Goal: Information Seeking & Learning: Check status

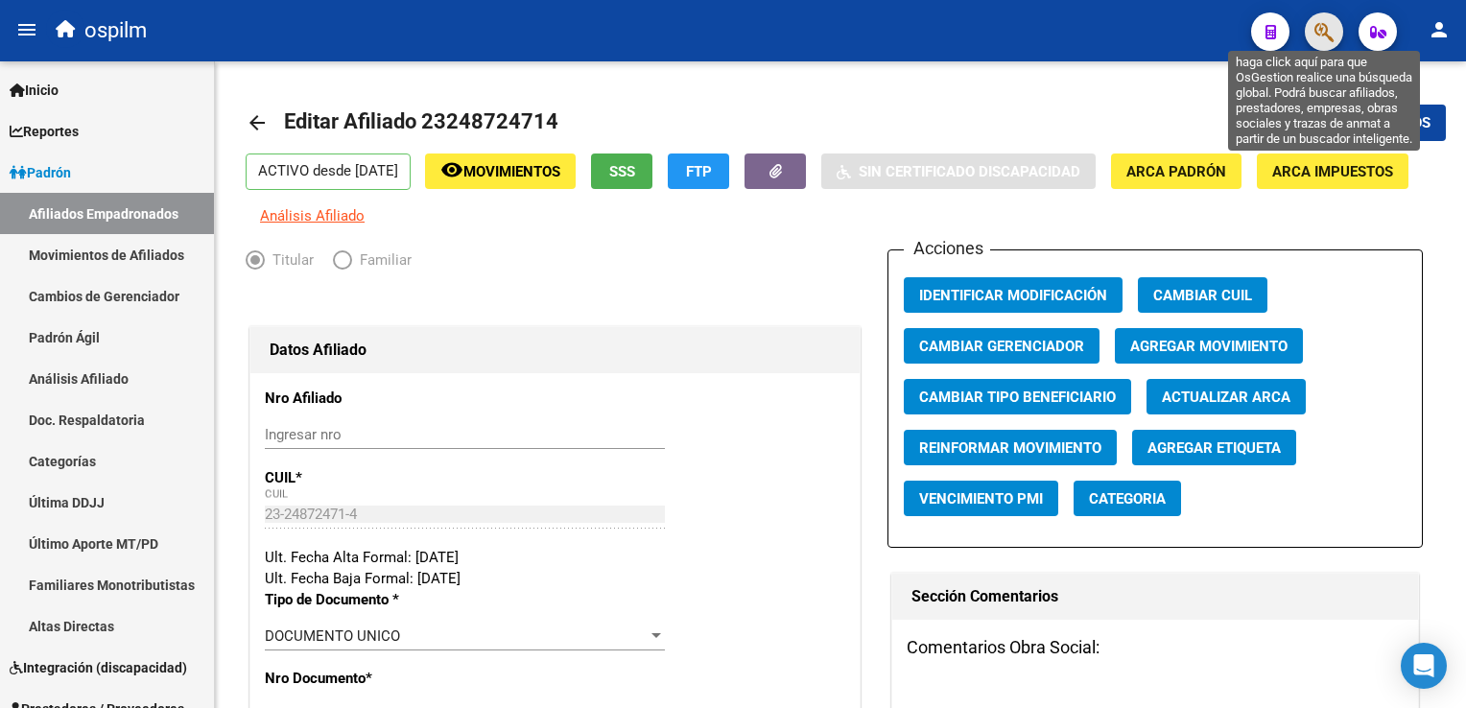
click at [1321, 29] on icon "button" at bounding box center [1323, 32] width 19 height 22
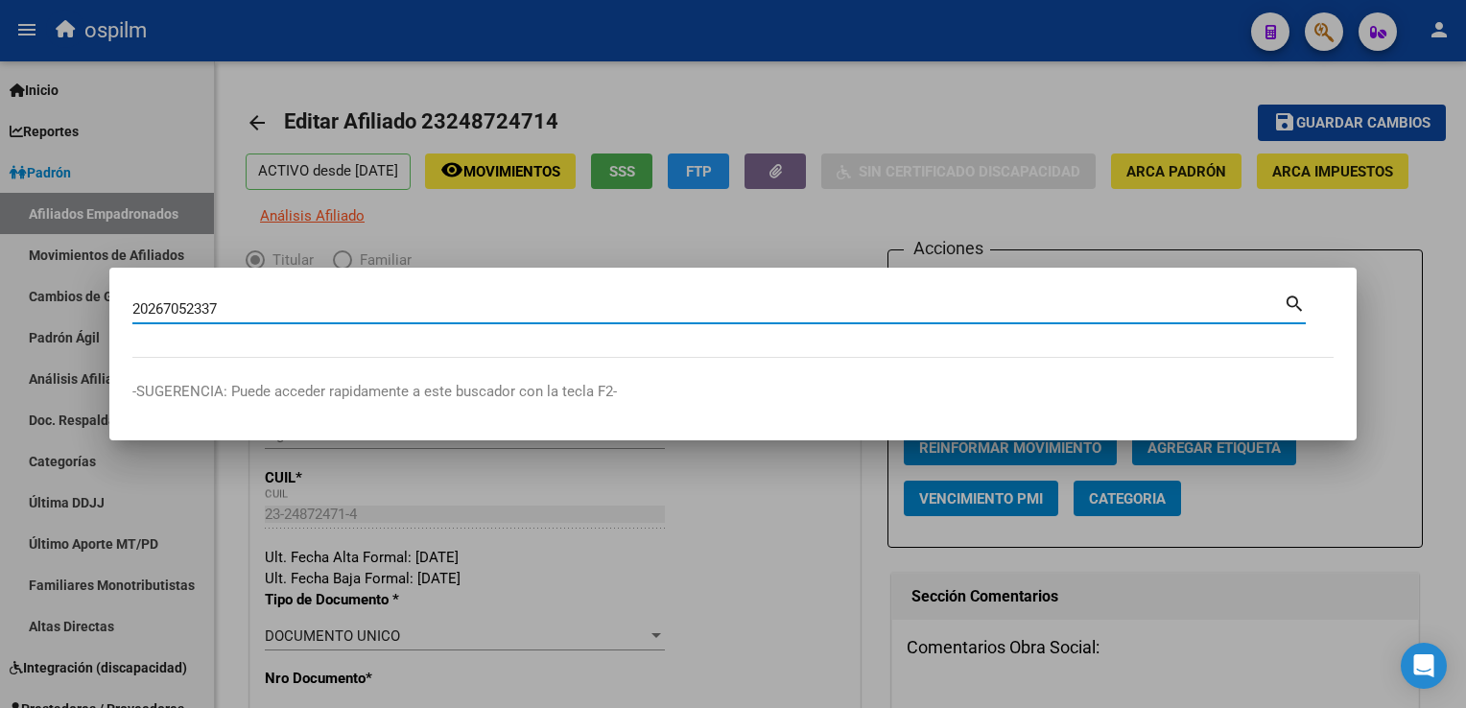
type input "20267052337"
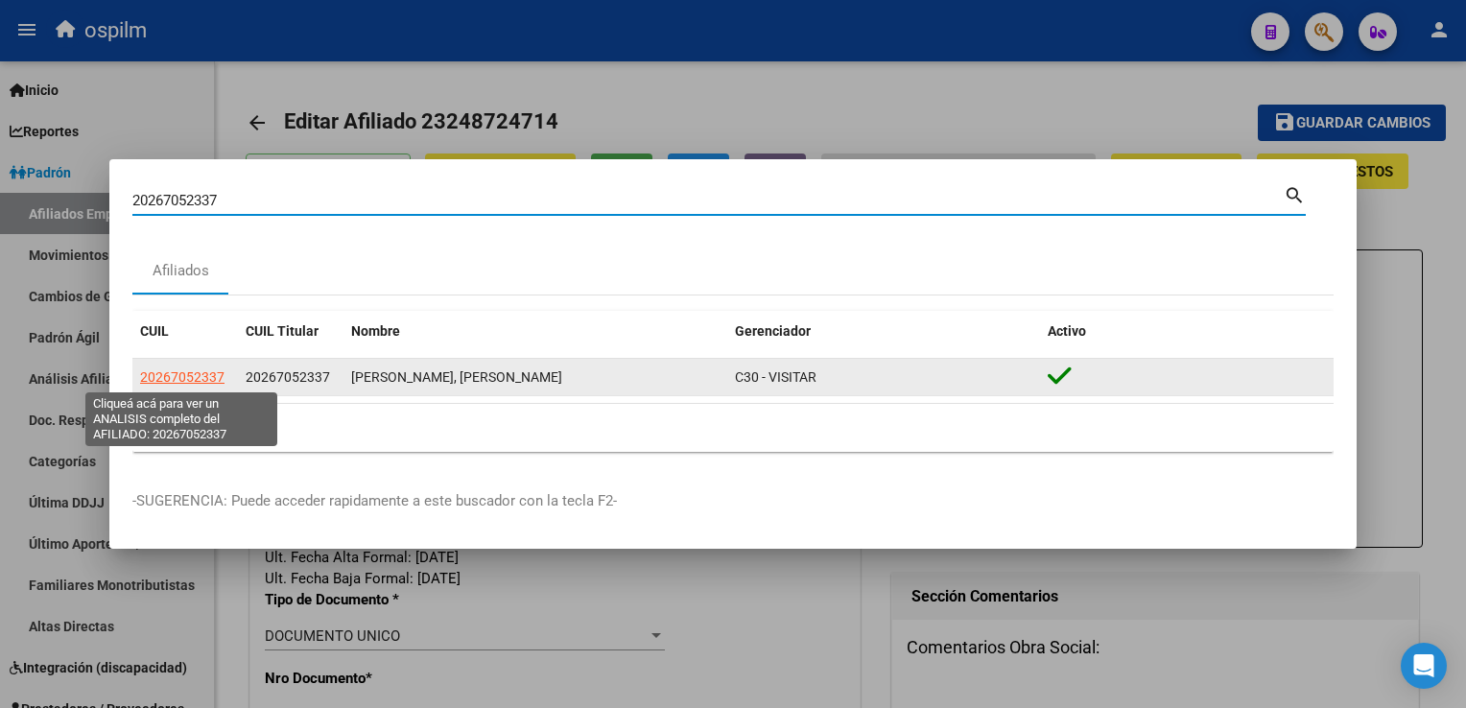
click at [191, 379] on span "20267052337" at bounding box center [182, 376] width 84 height 15
type textarea "20267052337"
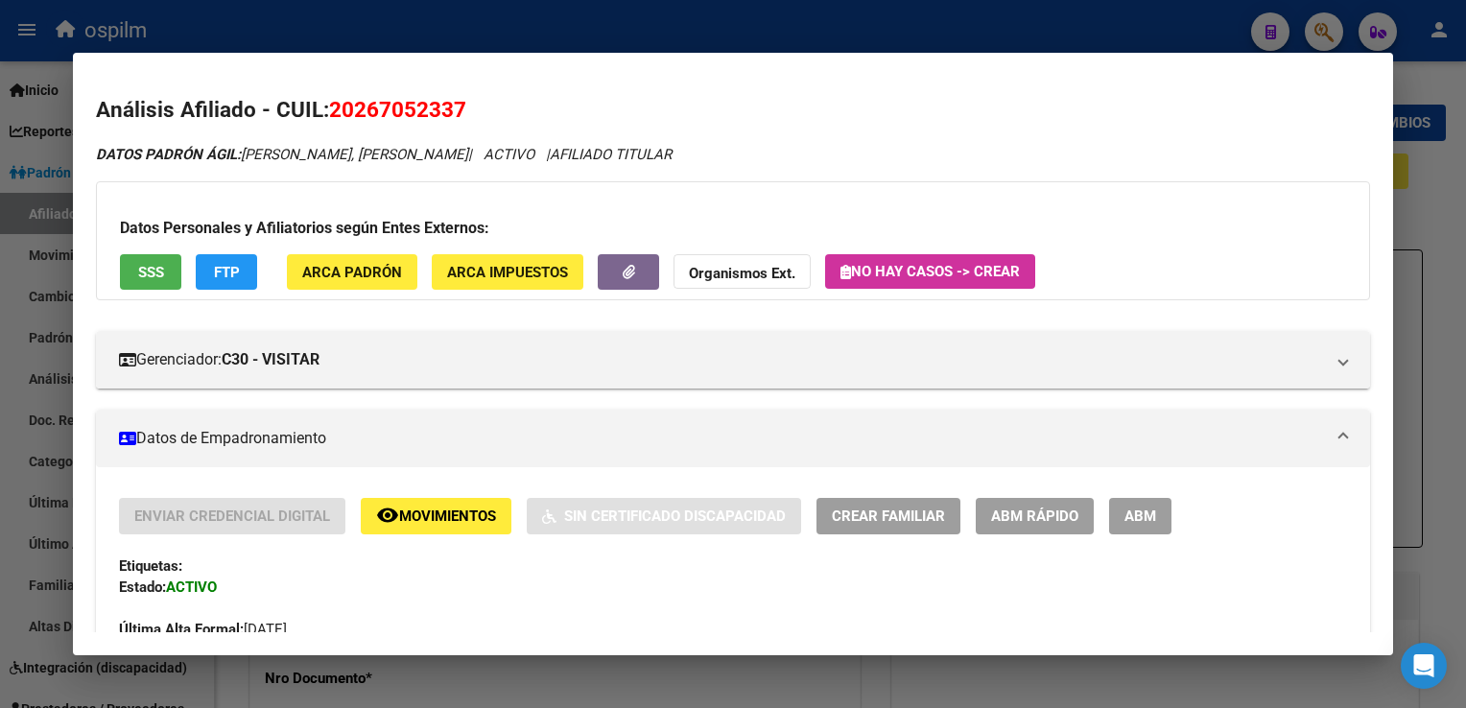
click at [150, 268] on span "SSS" at bounding box center [151, 272] width 26 height 17
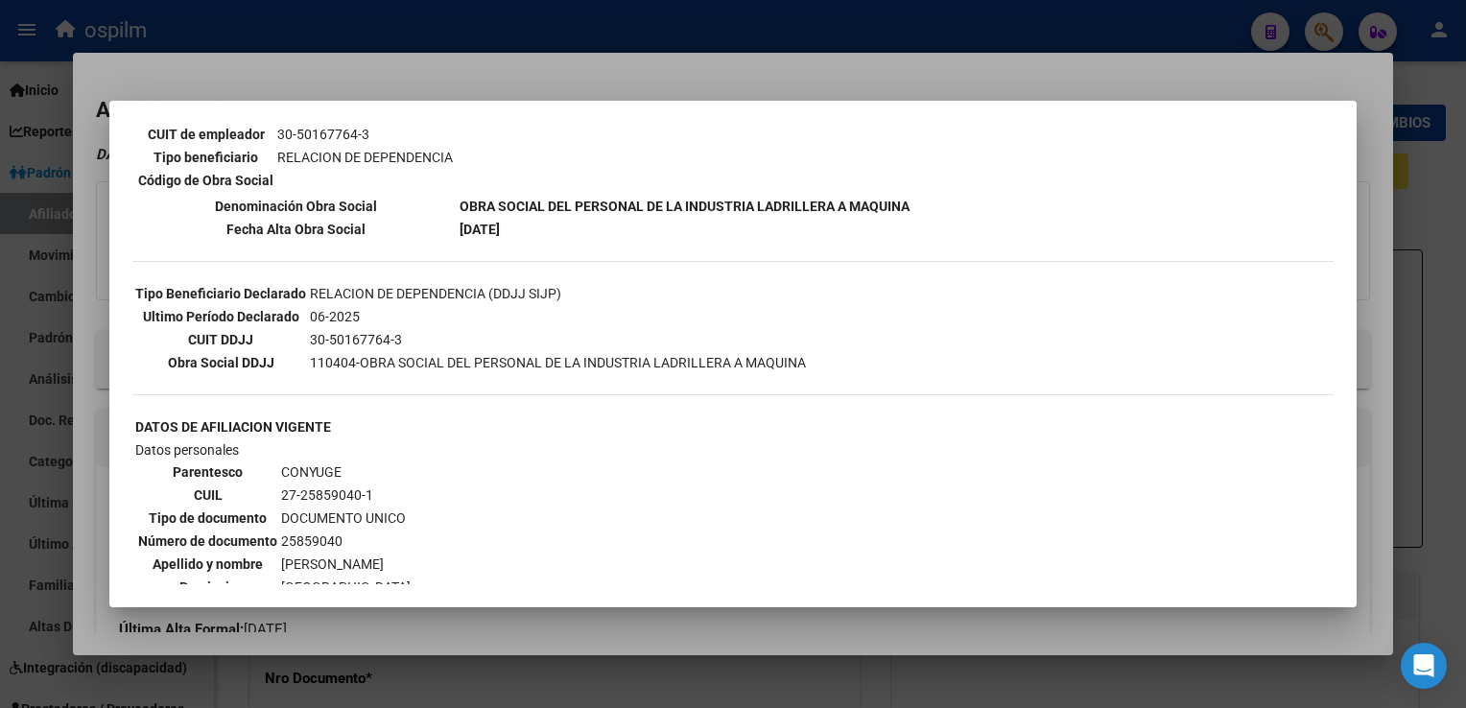
scroll to position [265, 0]
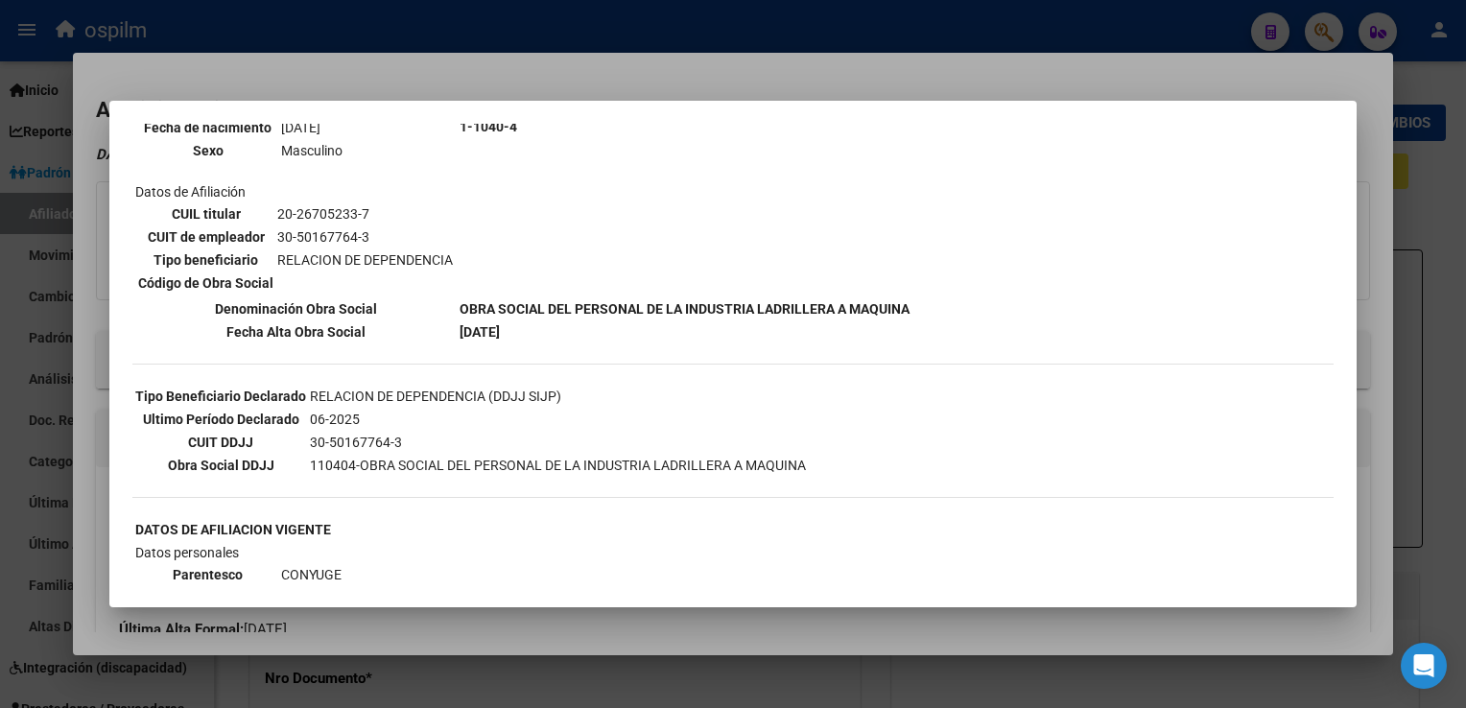
click at [512, 71] on div at bounding box center [733, 354] width 1466 height 708
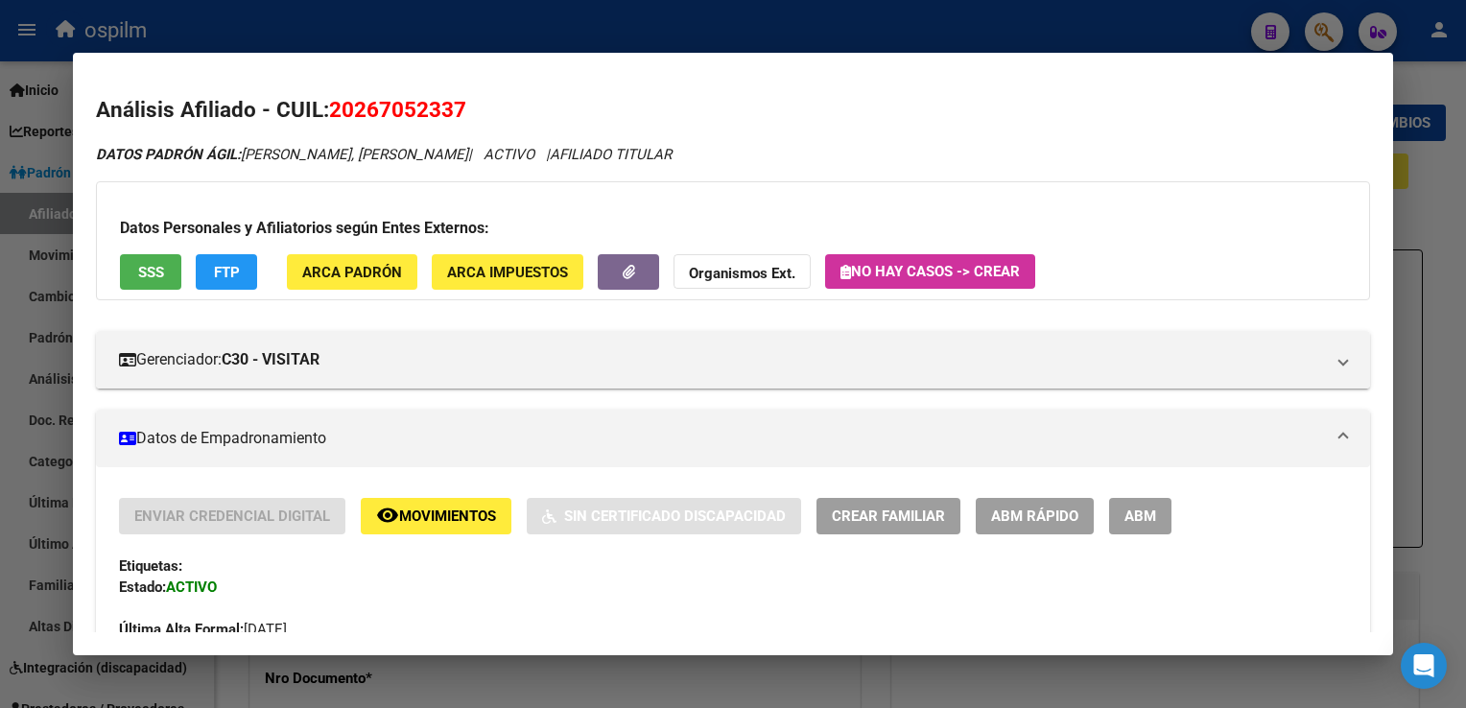
click at [223, 278] on span "FTP" at bounding box center [227, 272] width 26 height 17
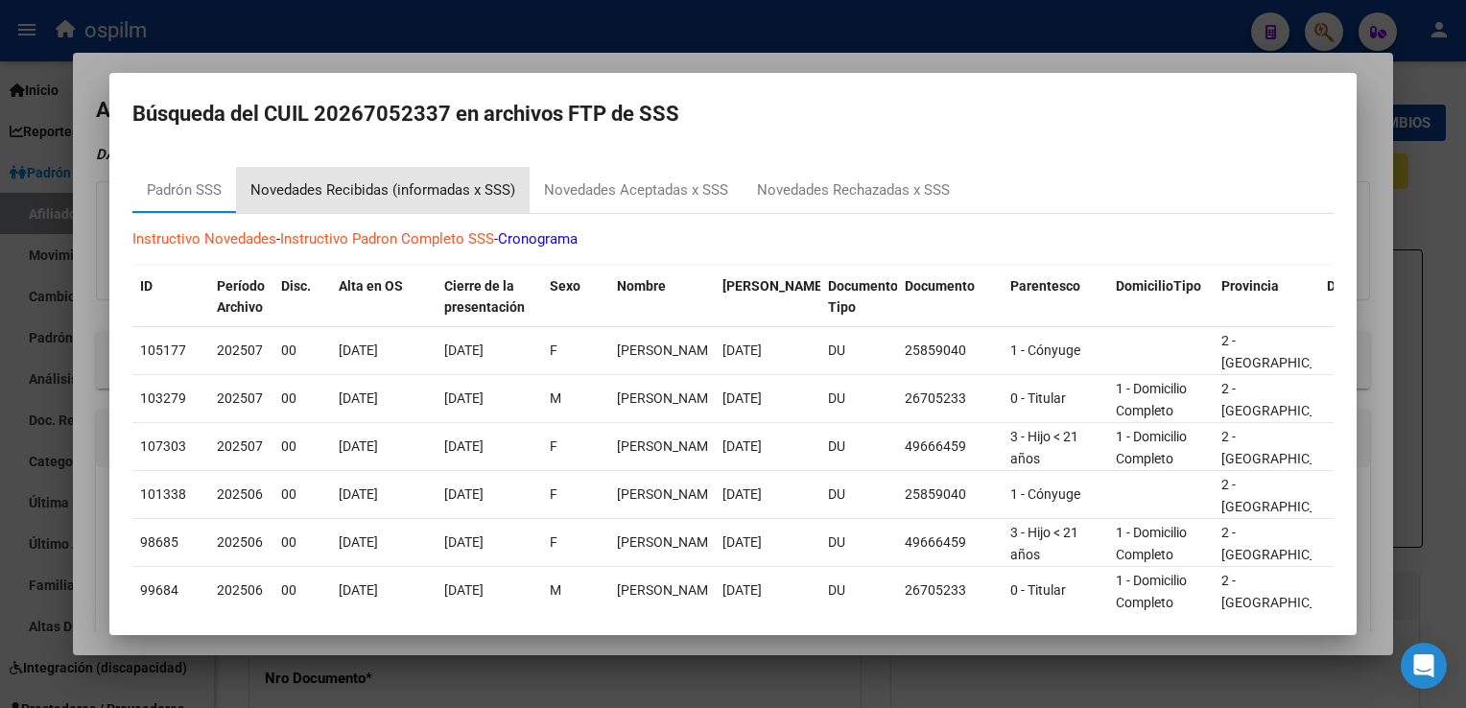
click at [341, 186] on div "Novedades Recibidas (informadas x SSS)" at bounding box center [382, 190] width 265 height 22
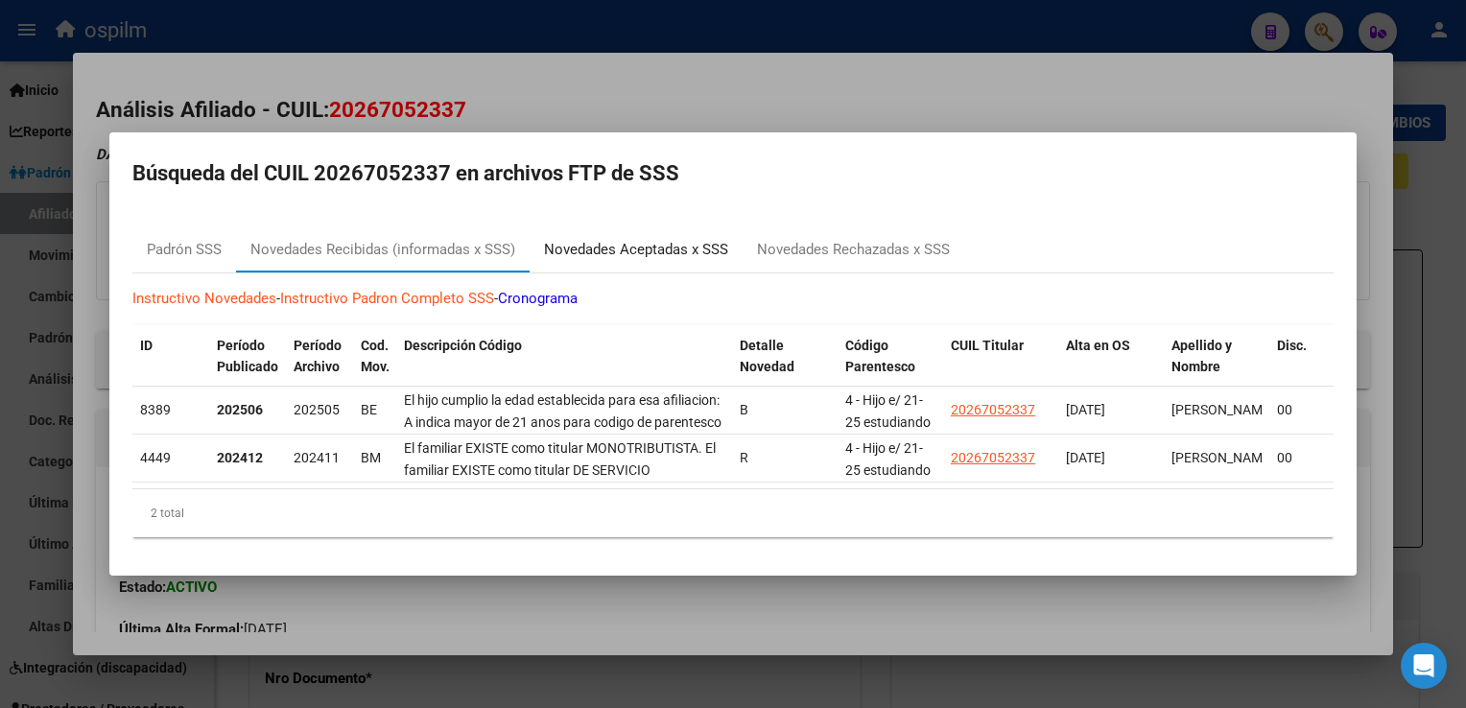
click at [664, 253] on div "Novedades Aceptadas x SSS" at bounding box center [635, 249] width 213 height 46
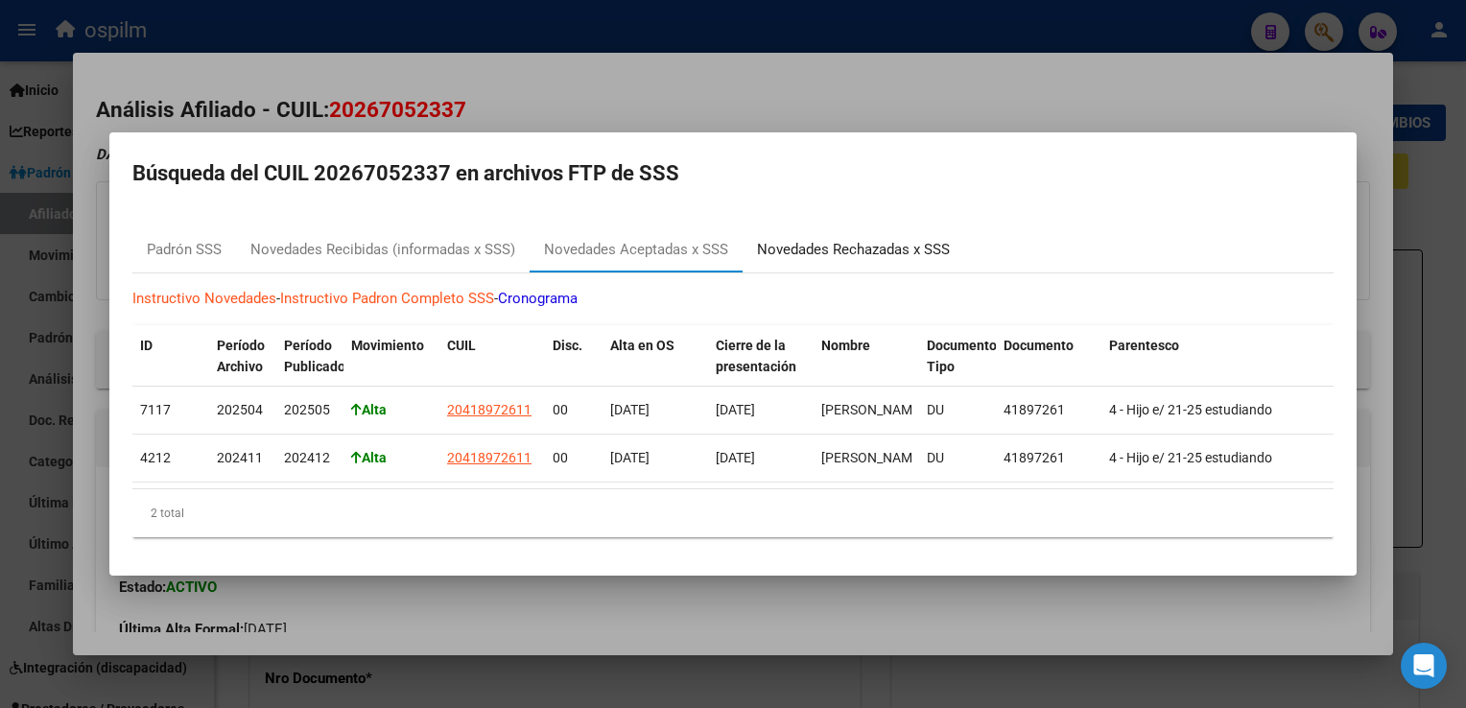
click at [890, 247] on div "Novedades Rechazadas x SSS" at bounding box center [853, 250] width 193 height 22
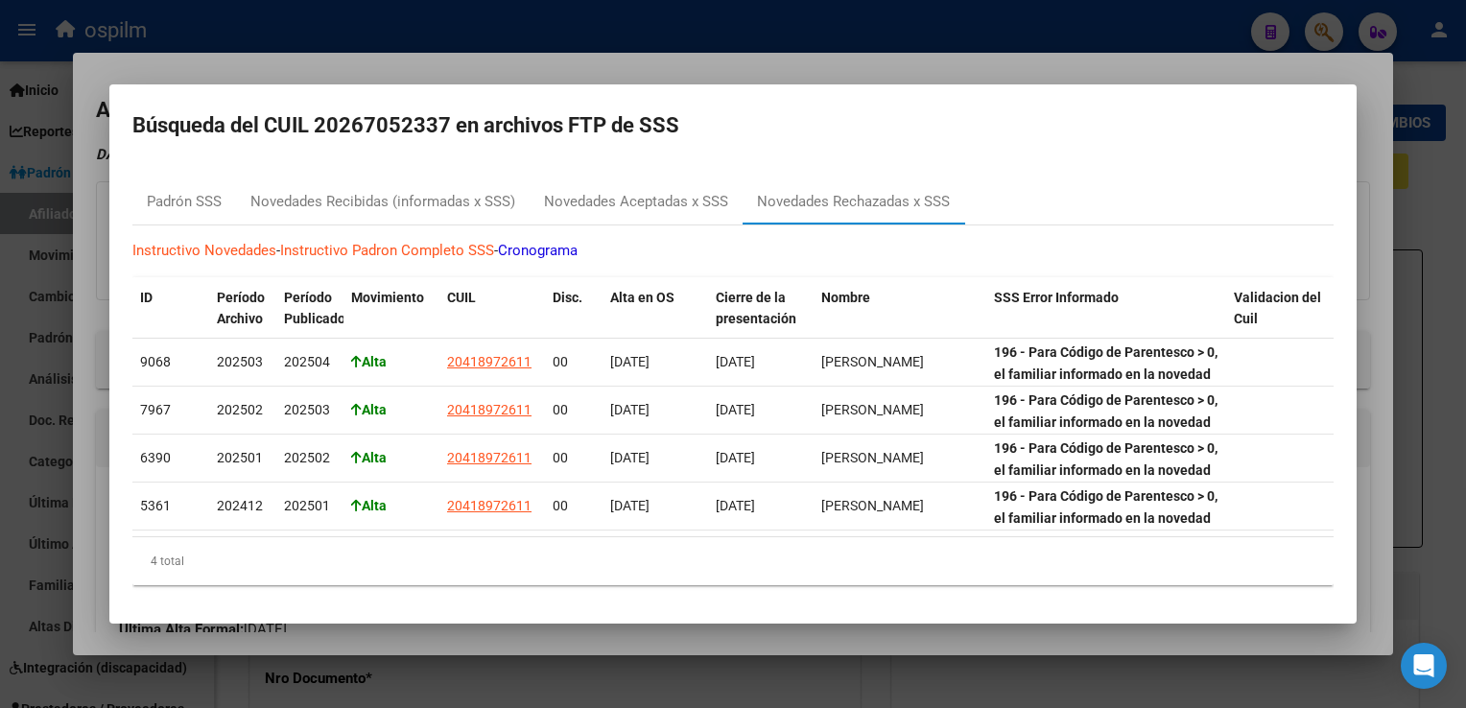
click at [840, 59] on div at bounding box center [733, 354] width 1466 height 708
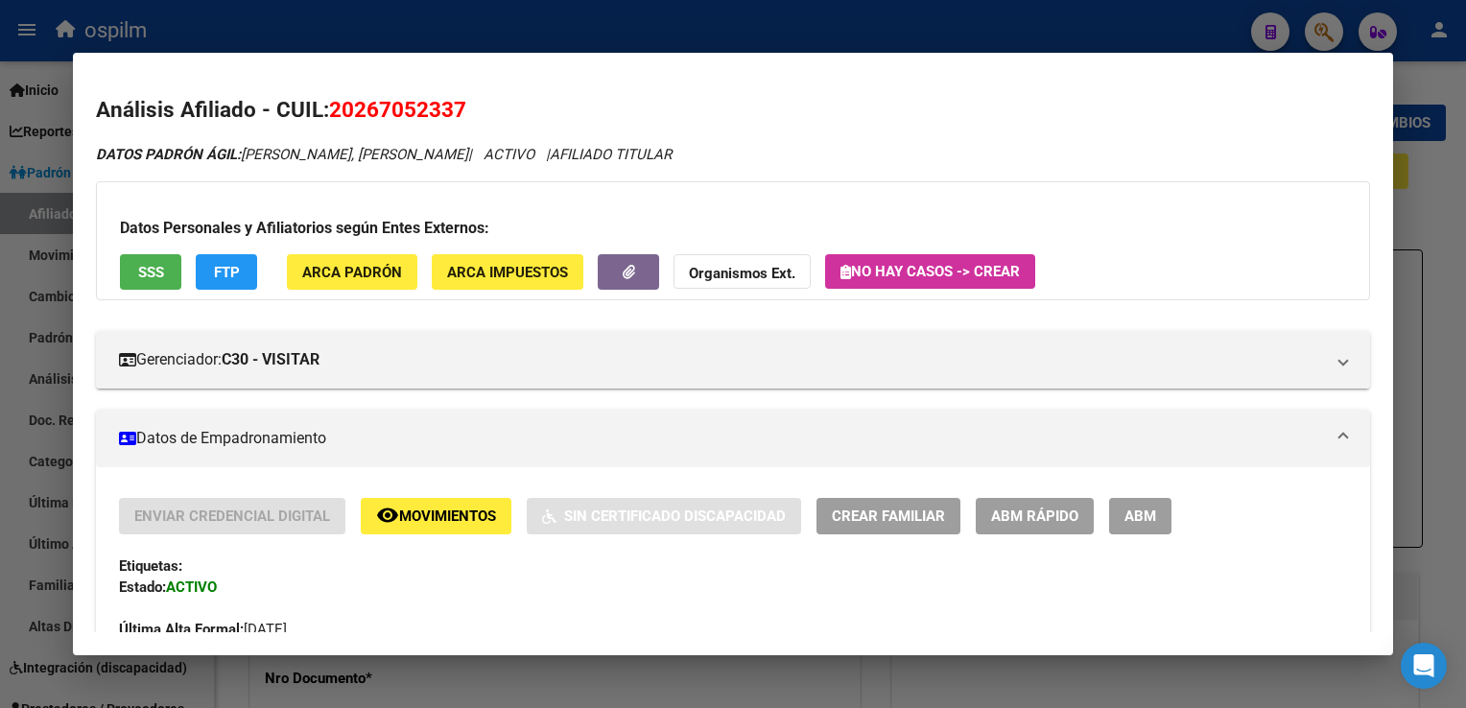
click at [1419, 202] on div at bounding box center [733, 354] width 1466 height 708
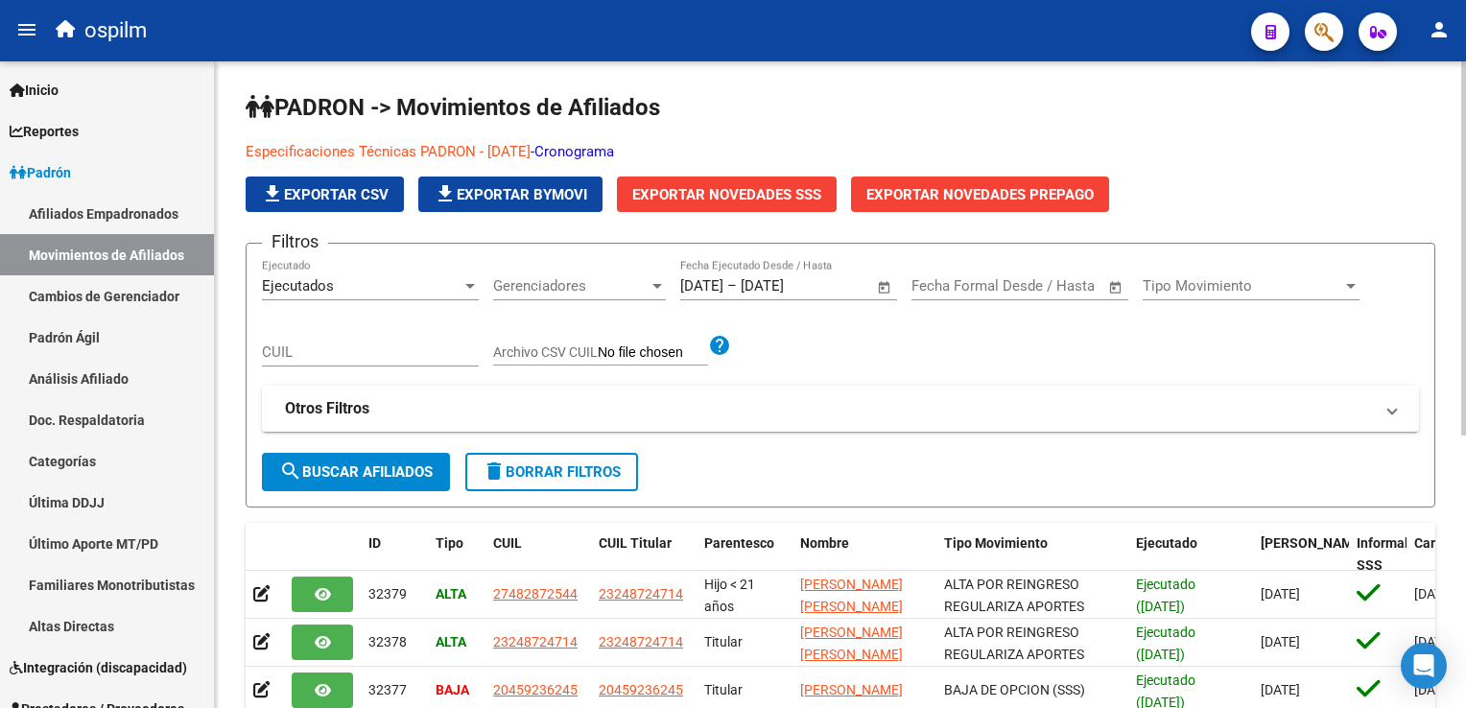
scroll to position [470, 0]
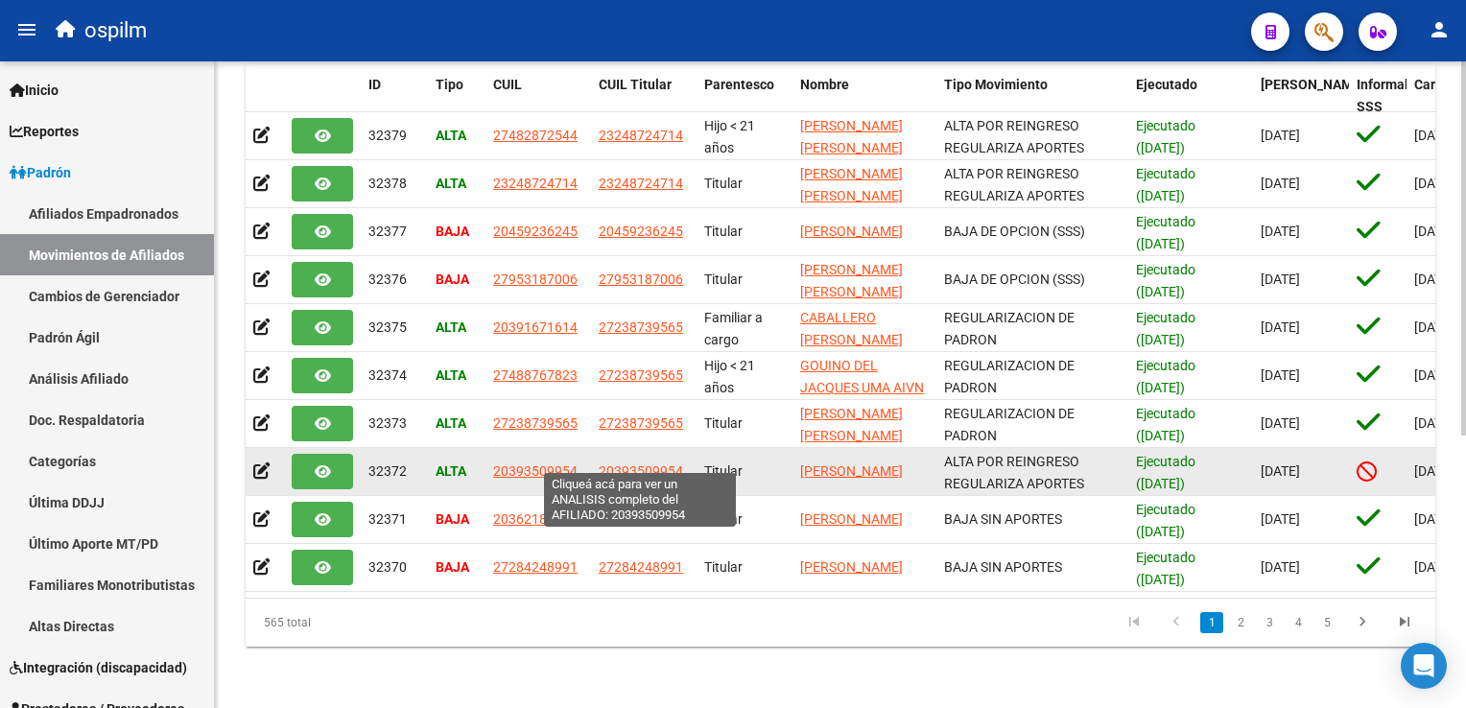
click at [634, 463] on span "20393509954" at bounding box center [641, 470] width 84 height 15
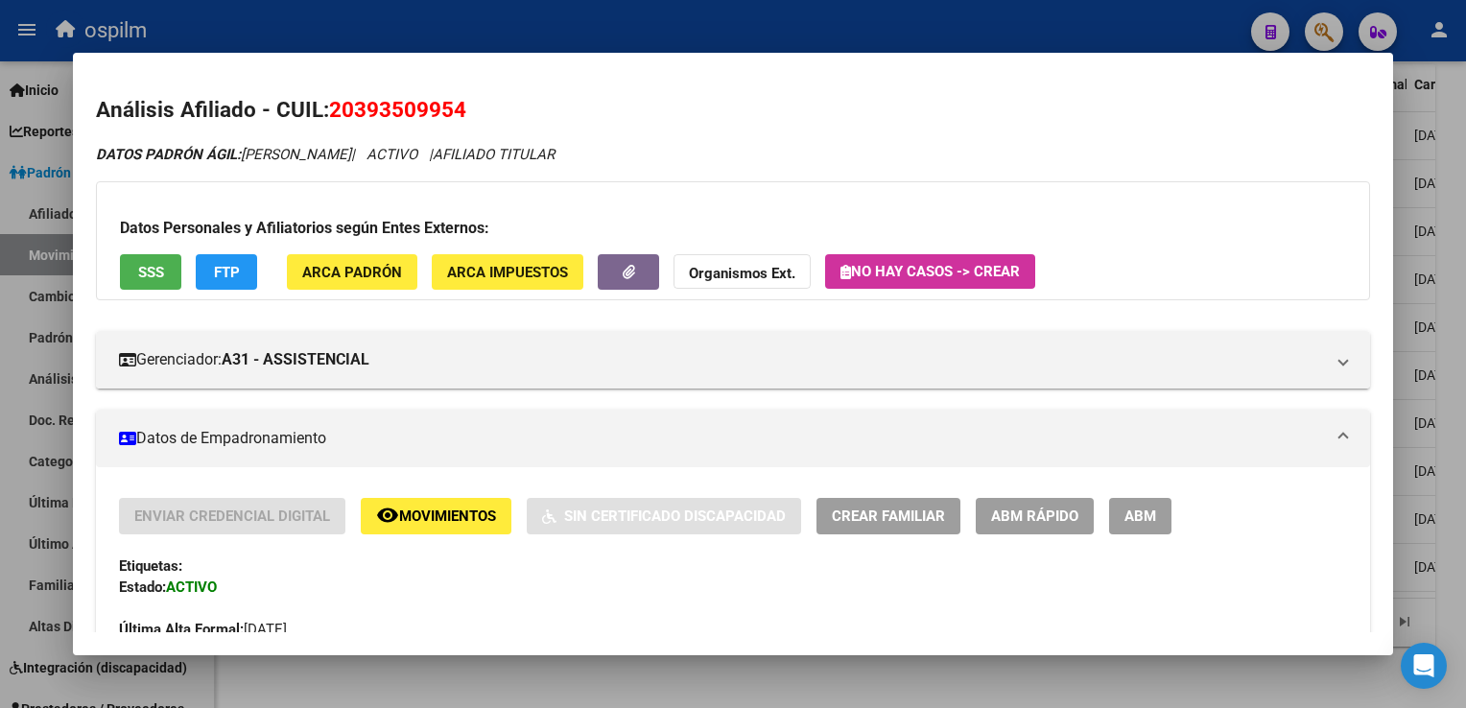
click at [143, 270] on span "SSS" at bounding box center [151, 272] width 26 height 17
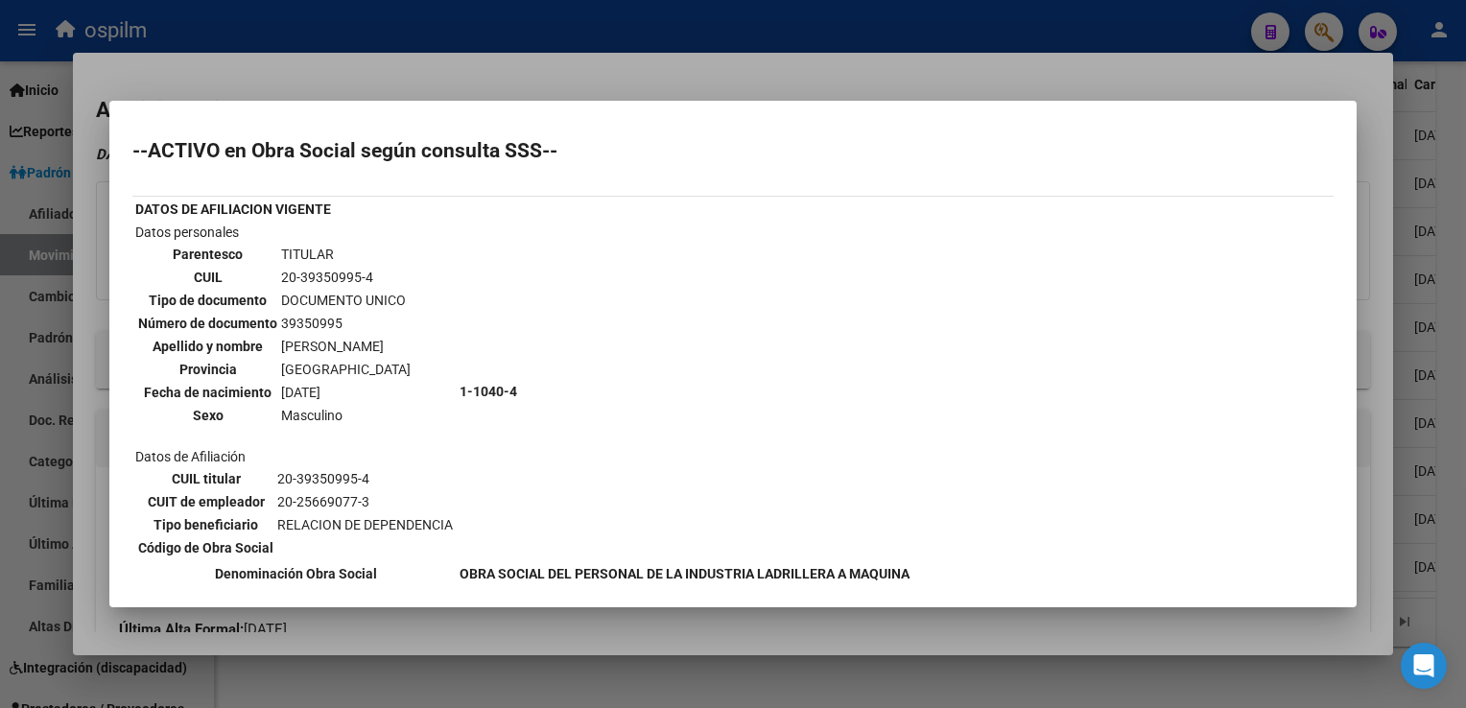
scroll to position [318, 0]
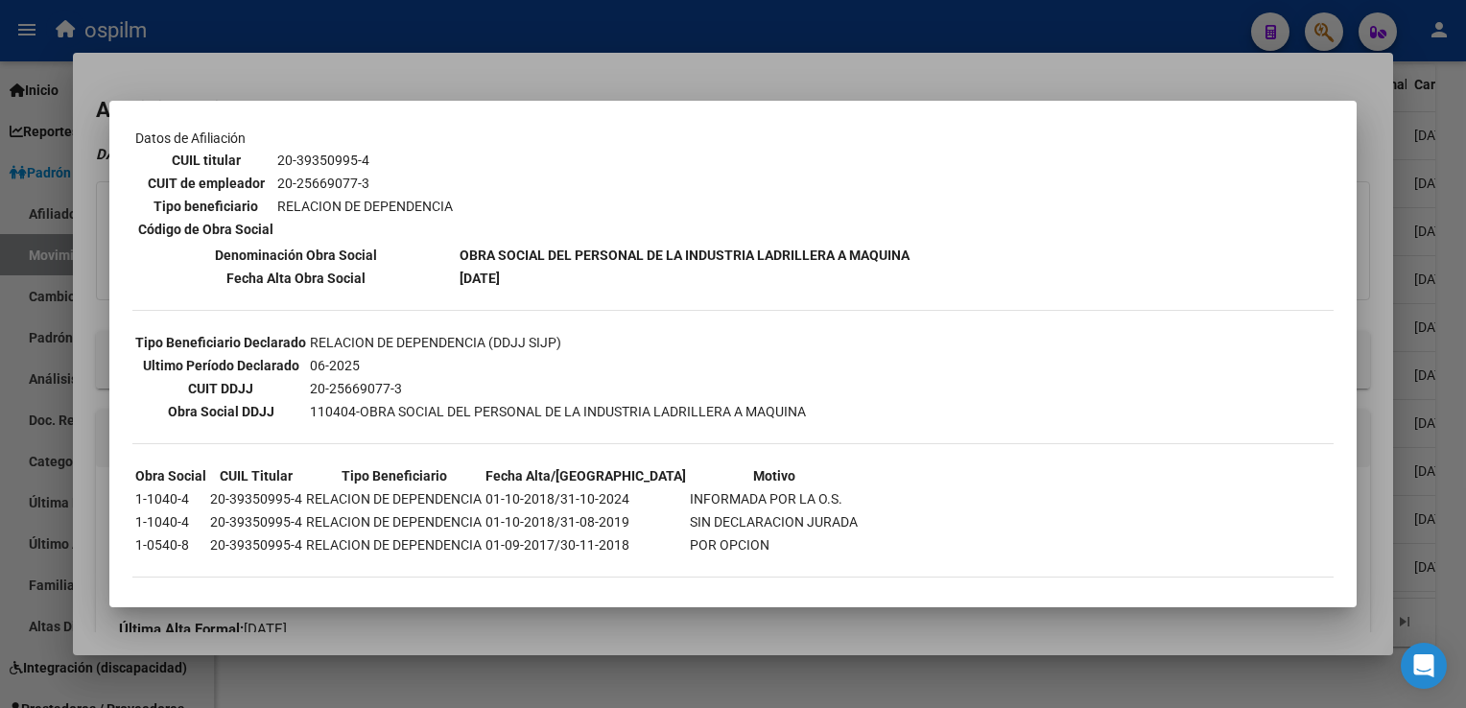
click at [458, 67] on div at bounding box center [733, 354] width 1466 height 708
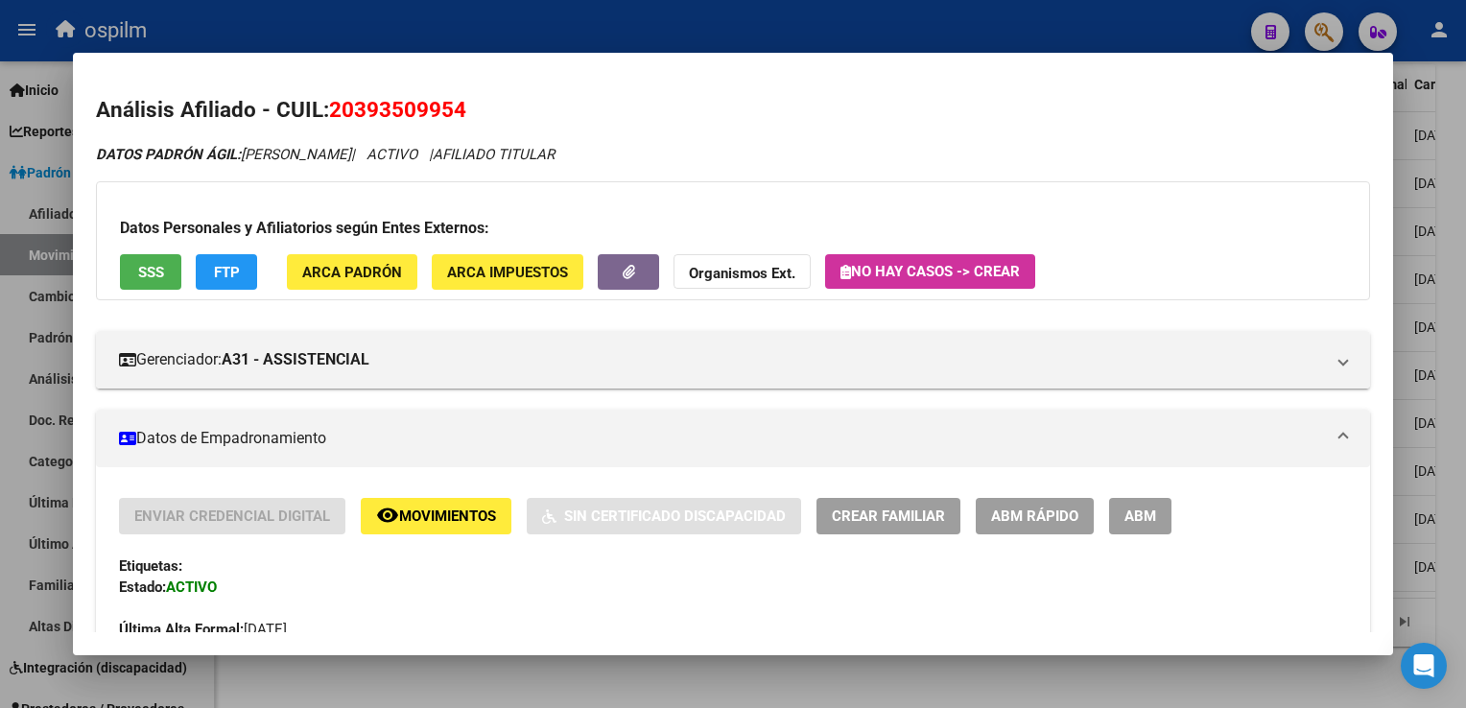
click at [214, 272] on span "FTP" at bounding box center [227, 272] width 26 height 17
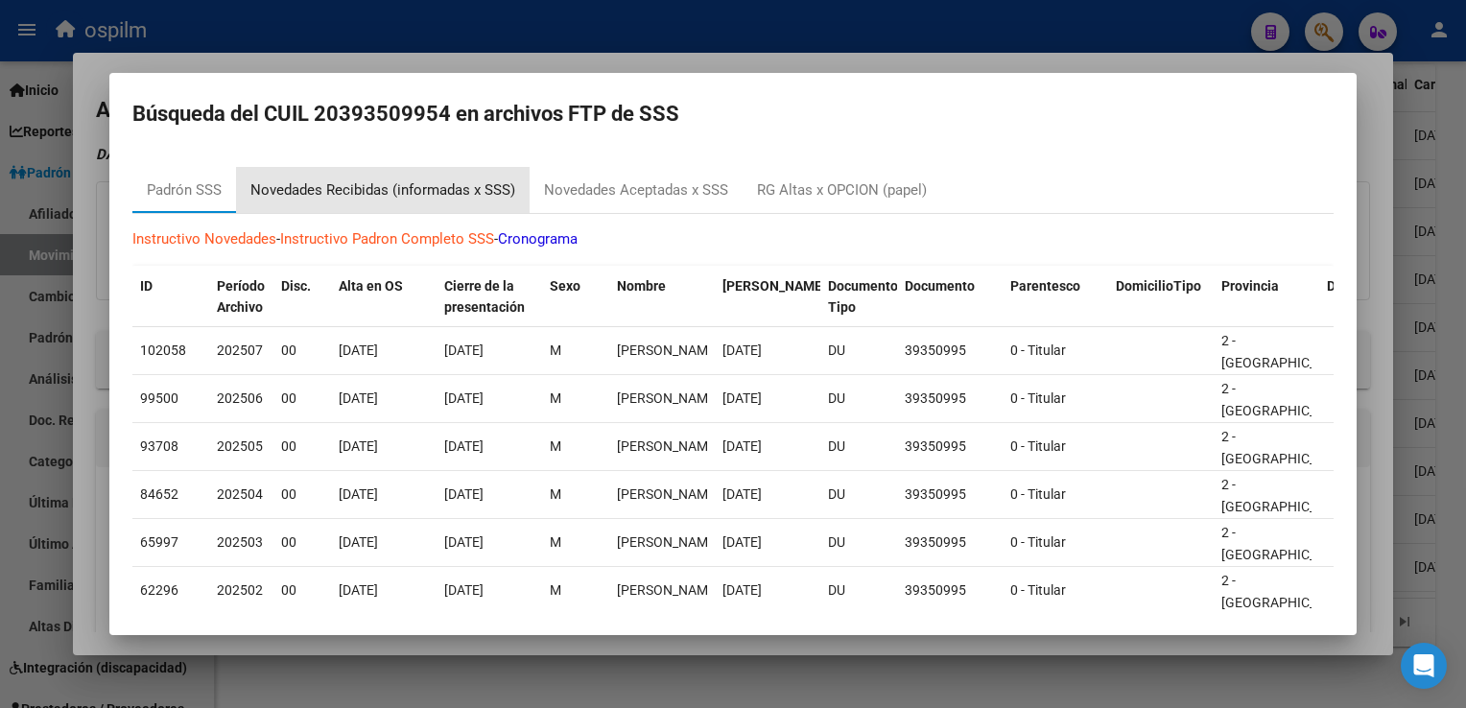
click at [357, 179] on div "Novedades Recibidas (informadas x SSS)" at bounding box center [382, 190] width 265 height 22
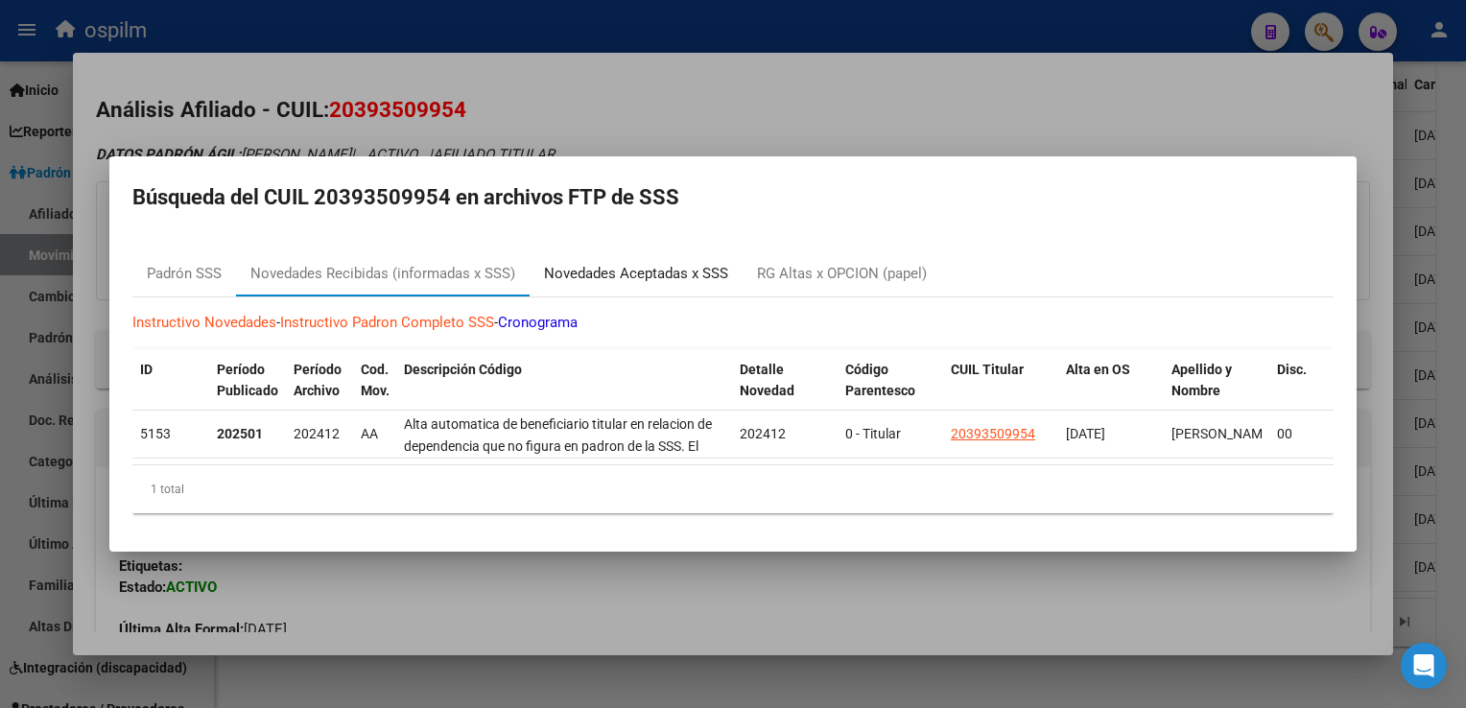
click at [651, 263] on div "Novedades Aceptadas x SSS" at bounding box center [636, 274] width 184 height 22
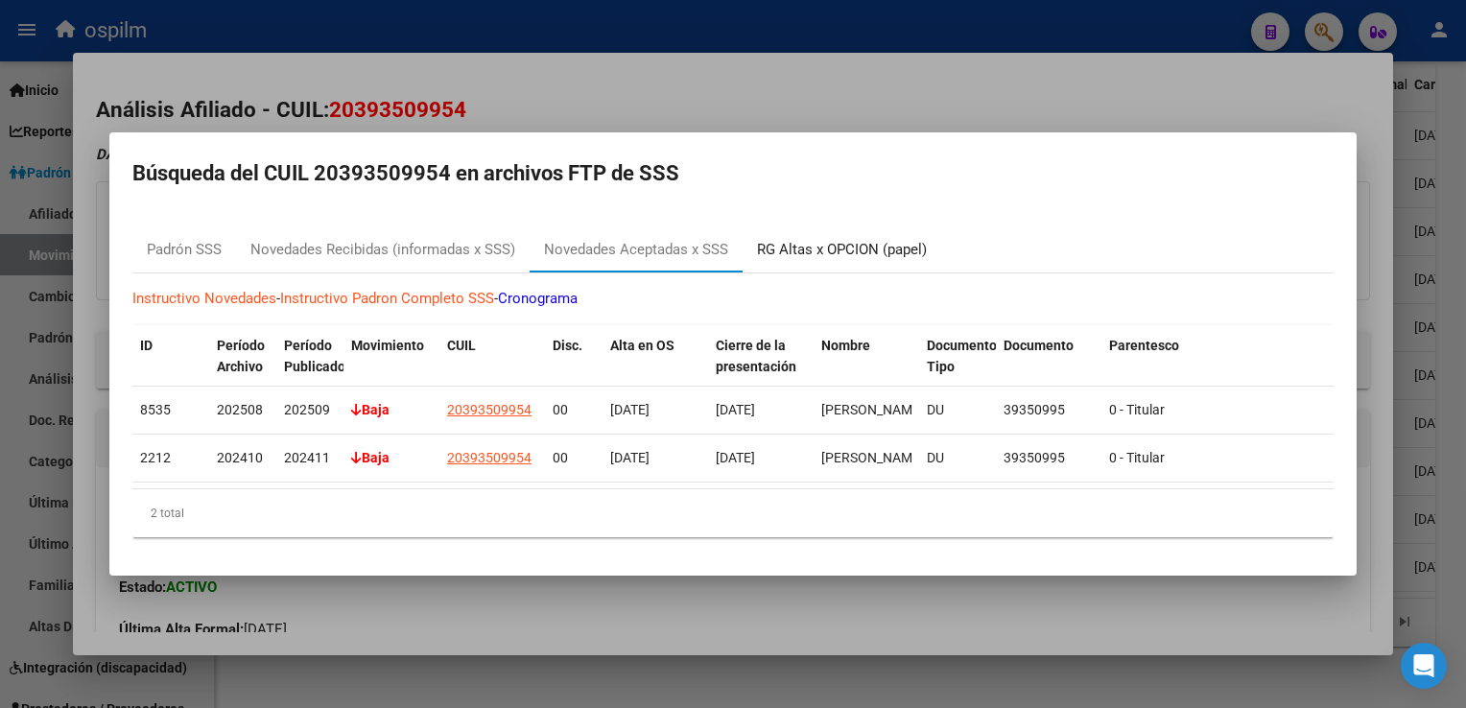
click at [848, 239] on div "RG Altas x OPCION (papel)" at bounding box center [842, 250] width 170 height 22
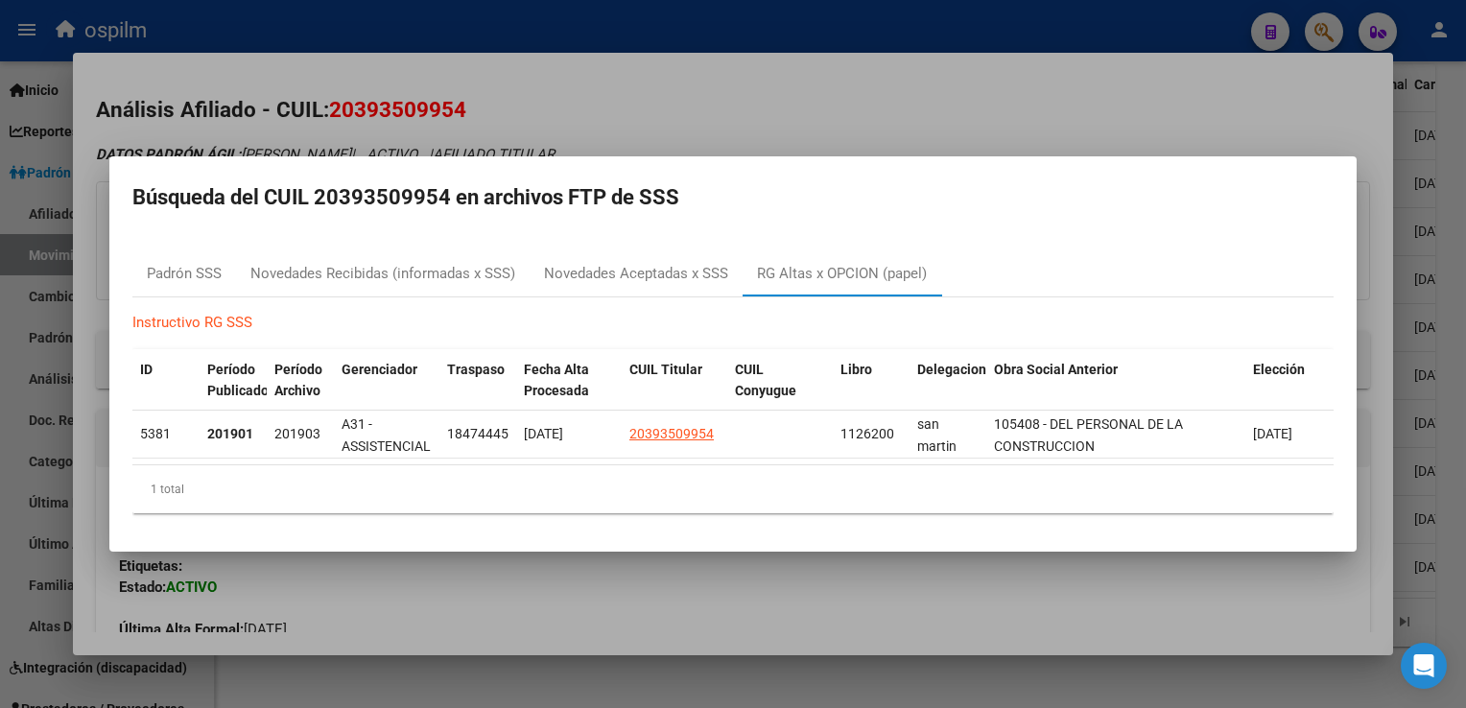
click at [616, 109] on div at bounding box center [733, 354] width 1466 height 708
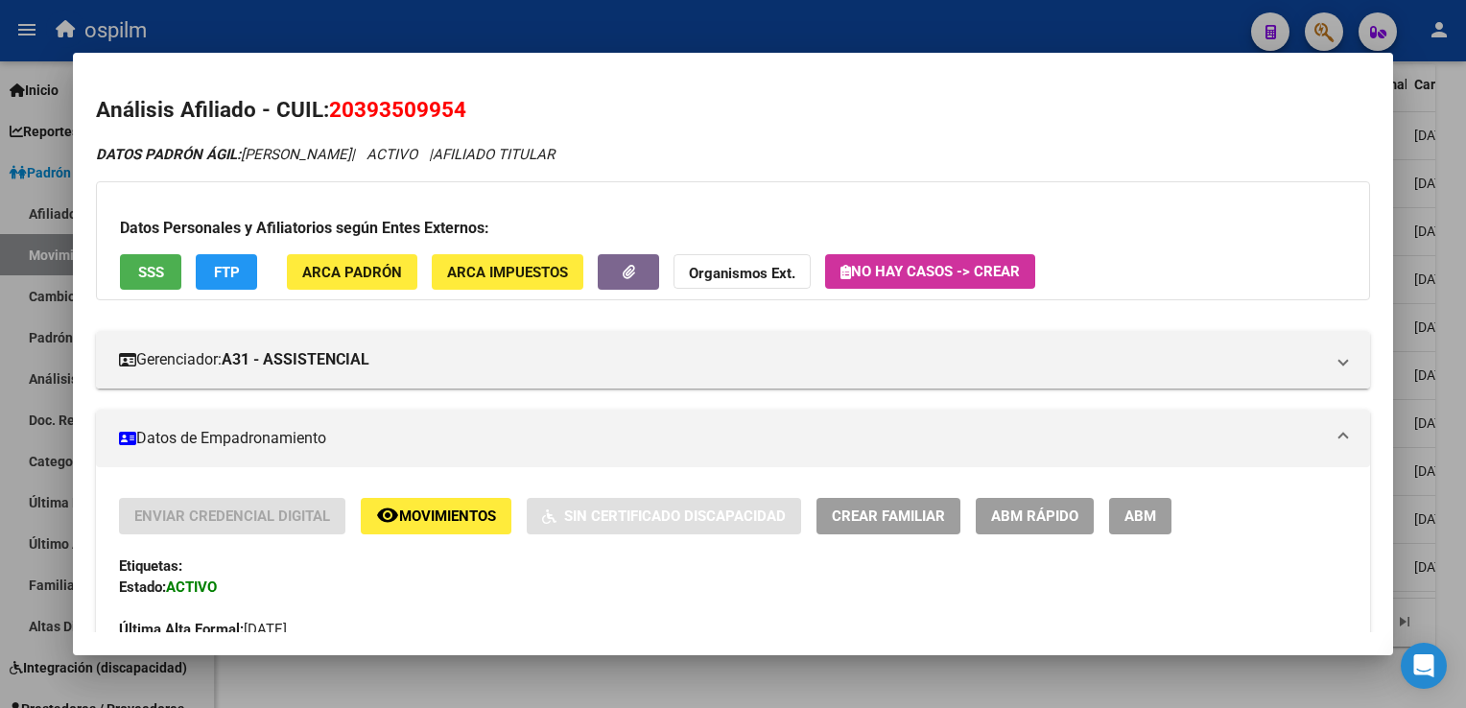
click at [1456, 289] on div at bounding box center [733, 354] width 1466 height 708
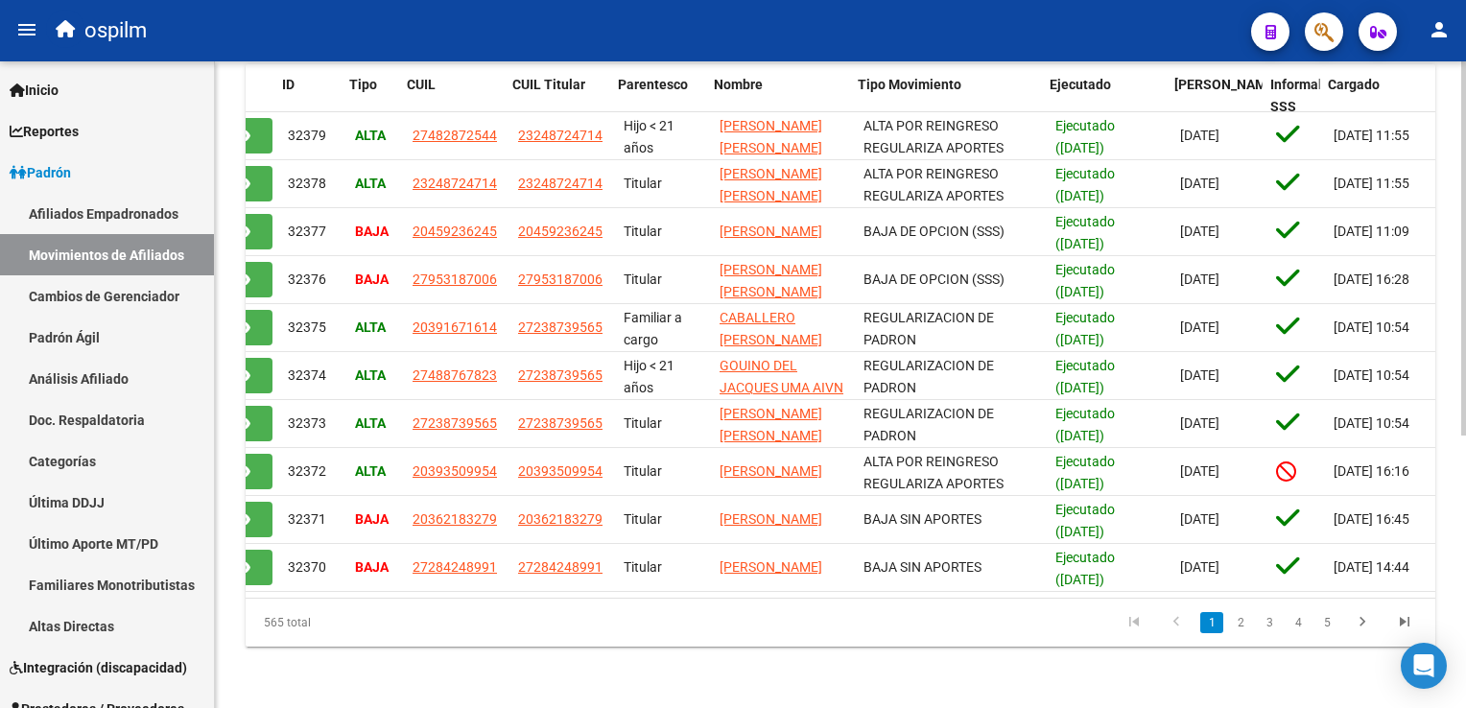
scroll to position [0, 86]
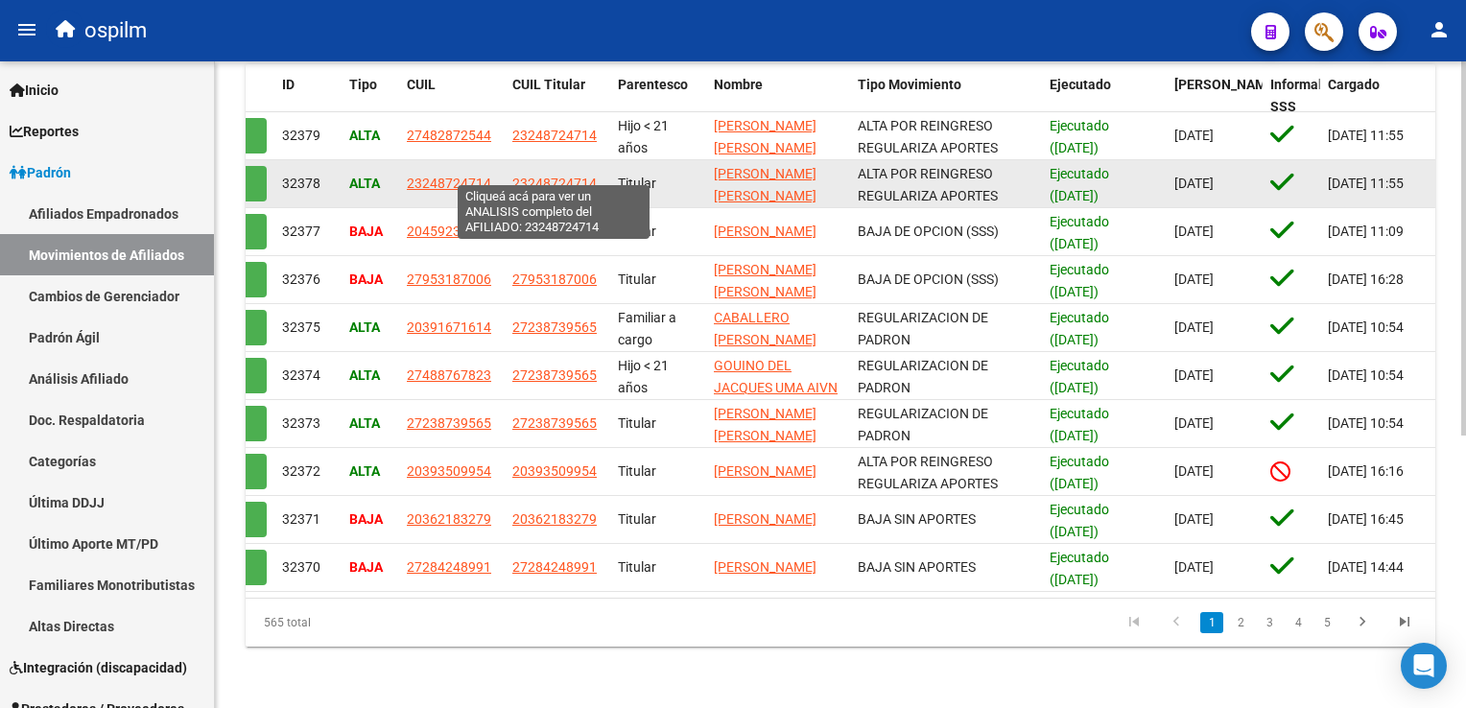
click at [525, 176] on span "23248724714" at bounding box center [554, 183] width 84 height 15
type textarea "23248724714"
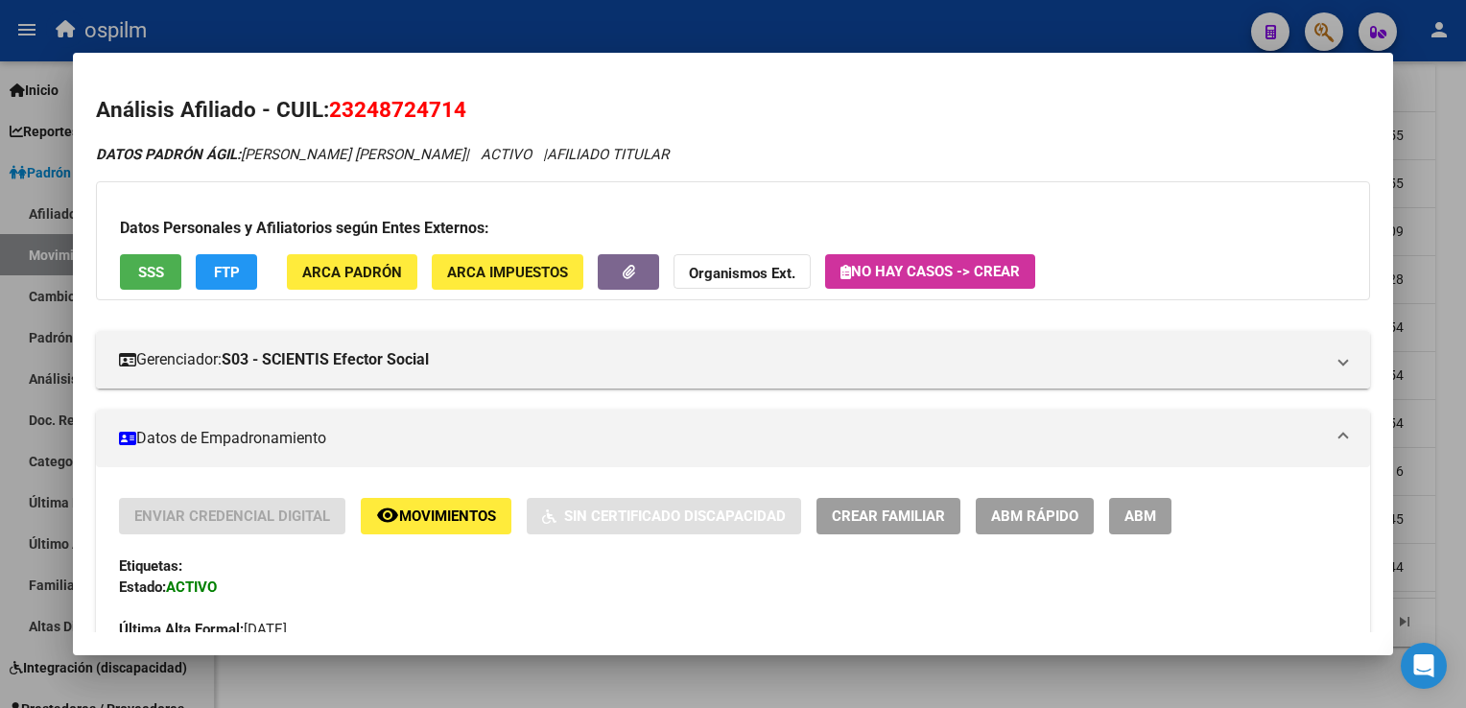
click at [464, 504] on button "remove_red_eye Movimientos" at bounding box center [436, 515] width 151 height 35
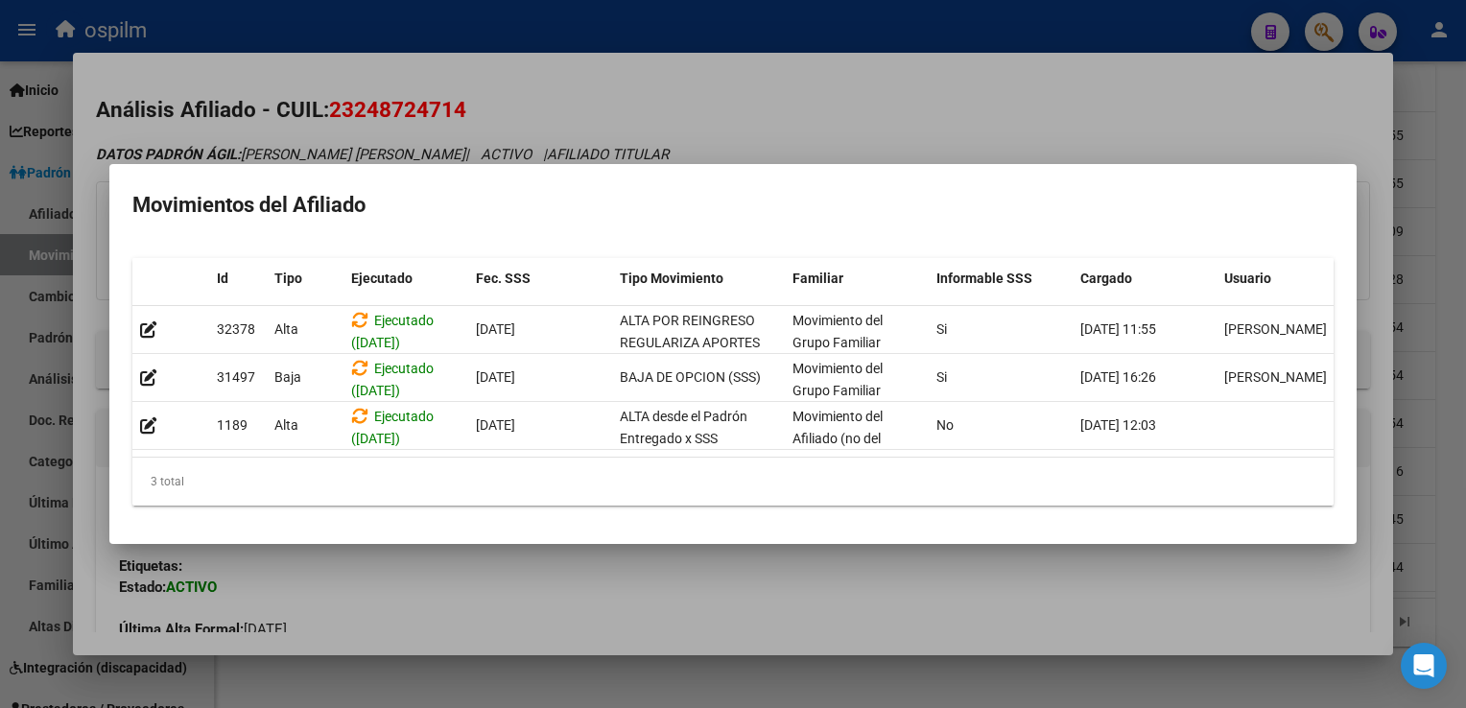
click at [749, 94] on div at bounding box center [733, 354] width 1466 height 708
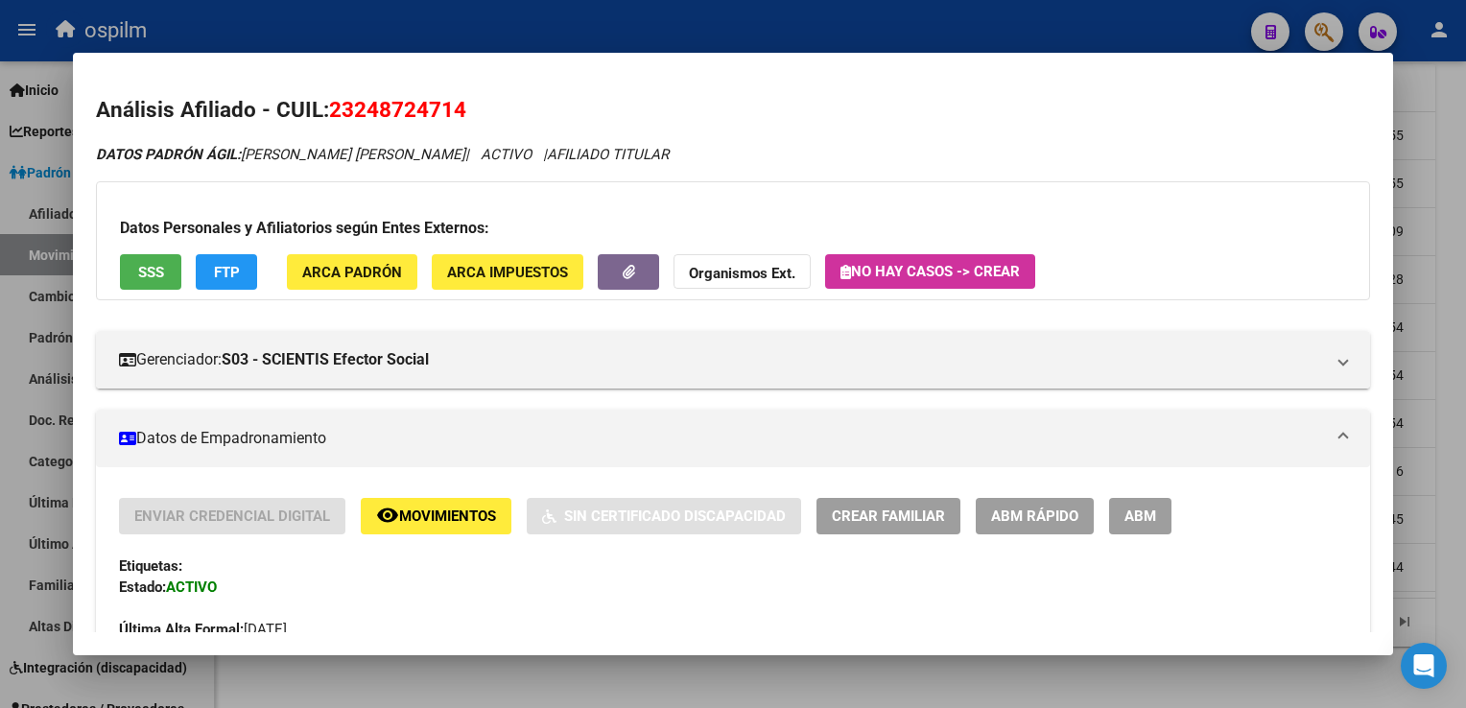
click at [1454, 412] on div at bounding box center [733, 354] width 1466 height 708
